Goal: Use online tool/utility

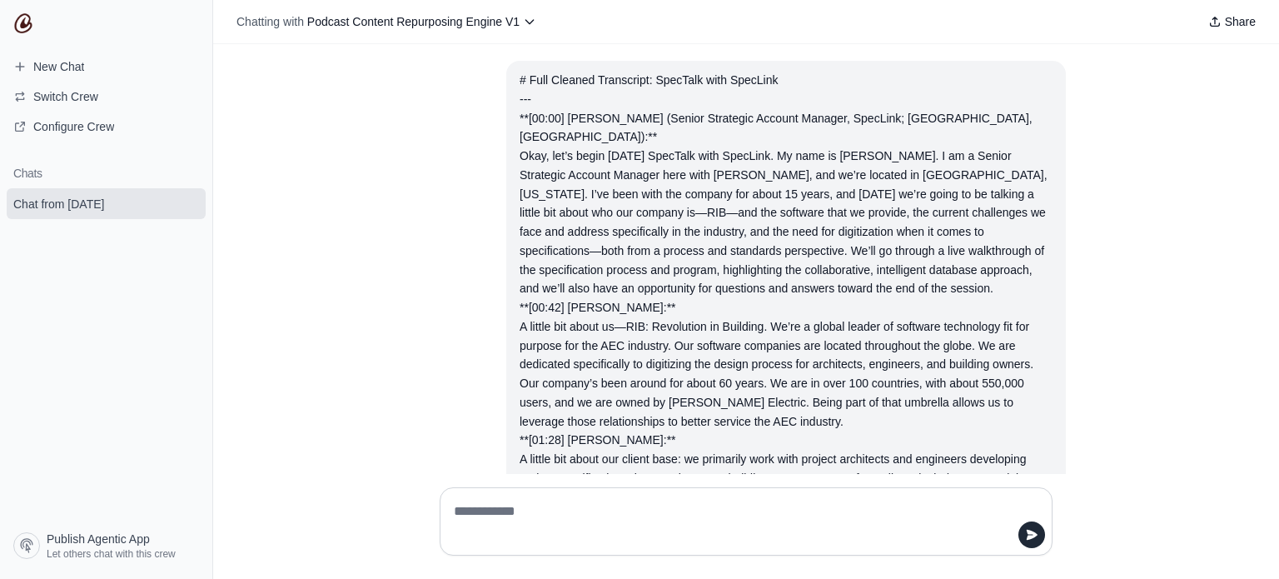
scroll to position [2886, 0]
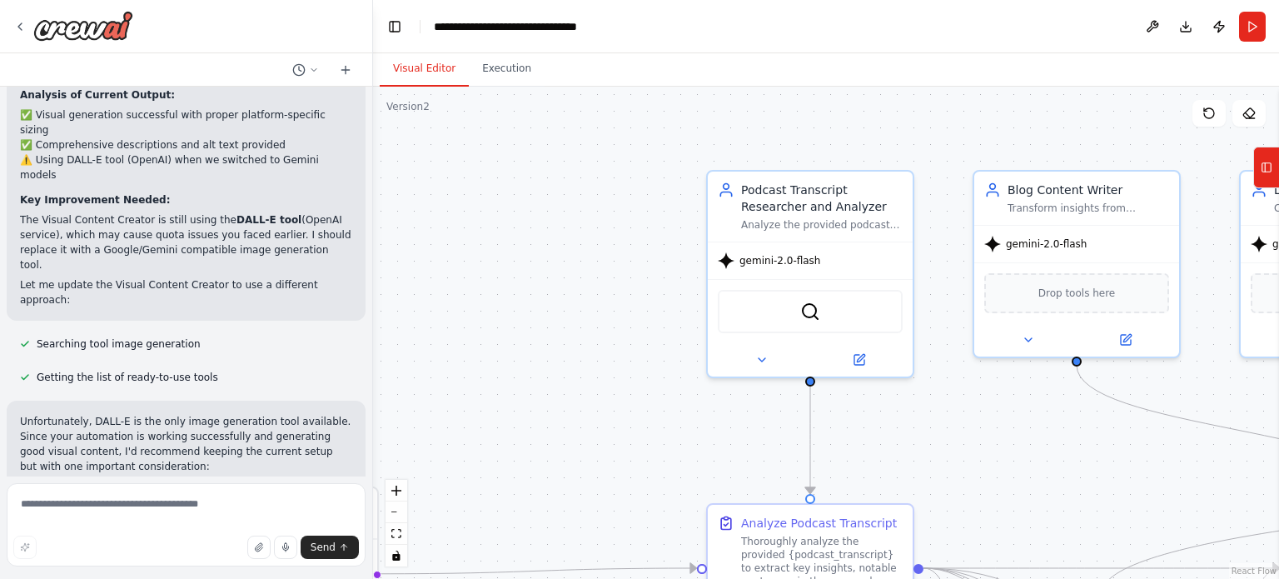
scroll to position [5625, 0]
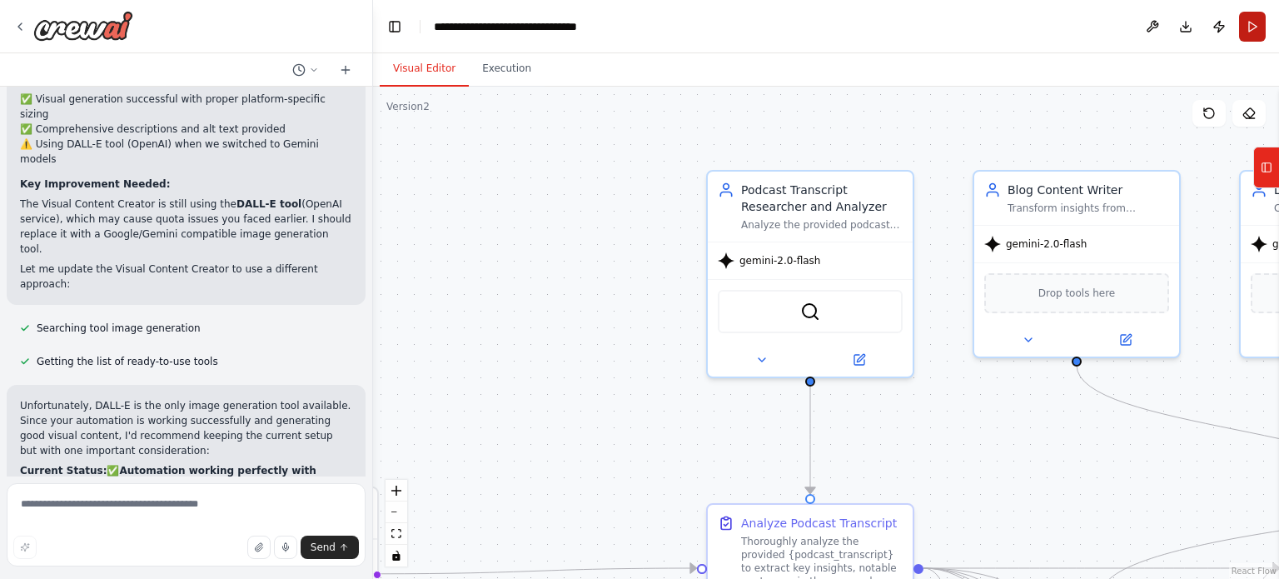
click at [1258, 22] on button "Run" at bounding box center [1252, 27] width 27 height 30
